Goal: Transaction & Acquisition: Book appointment/travel/reservation

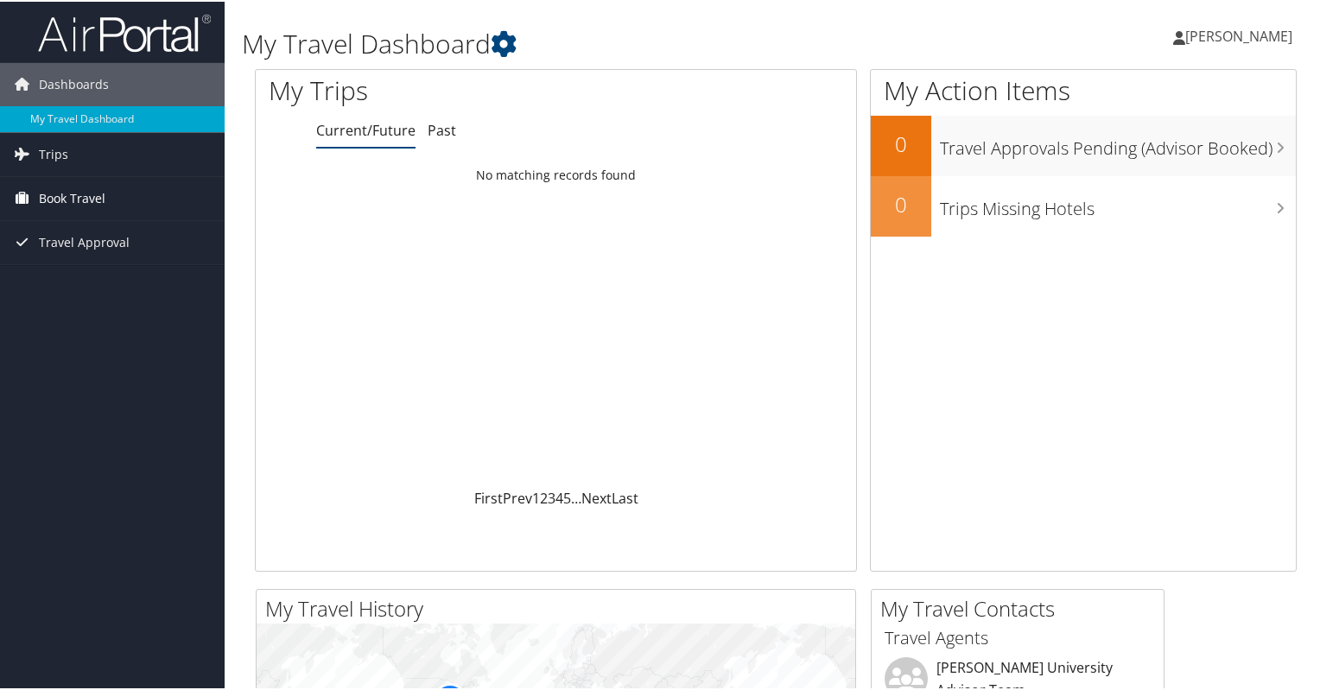
click at [58, 193] on span "Book Travel" at bounding box center [72, 196] width 67 height 43
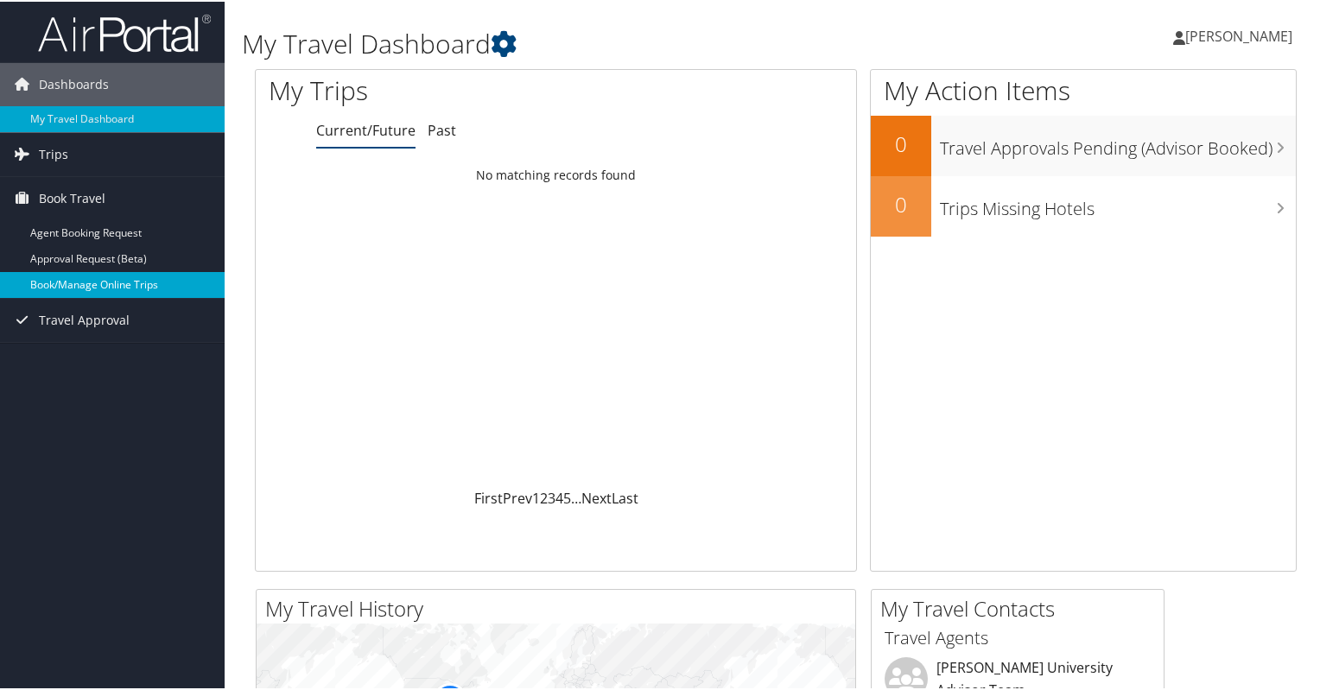
click at [148, 278] on link "Book/Manage Online Trips" at bounding box center [112, 283] width 225 height 26
